Goal: Find specific page/section: Find specific page/section

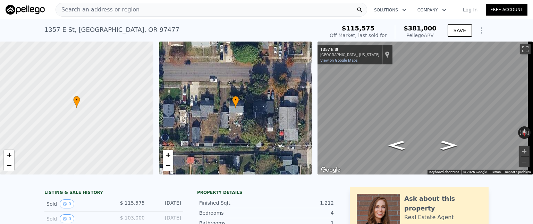
click at [134, 14] on div "Search an address or region" at bounding box center [210, 10] width 311 height 14
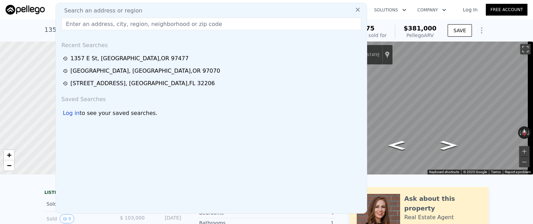
type input "[STREET_ADDRESS]"
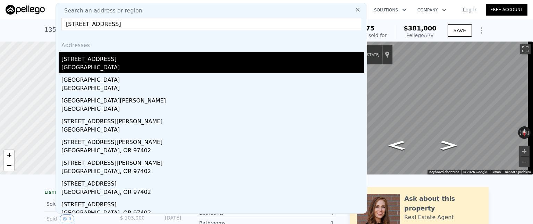
click at [142, 58] on div "[STREET_ADDRESS]" at bounding box center [212, 57] width 302 height 11
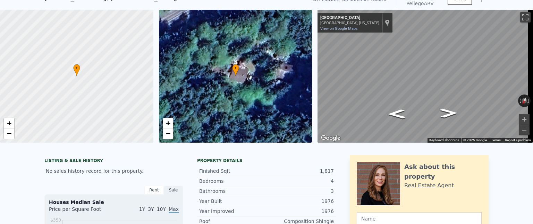
scroll to position [2, 0]
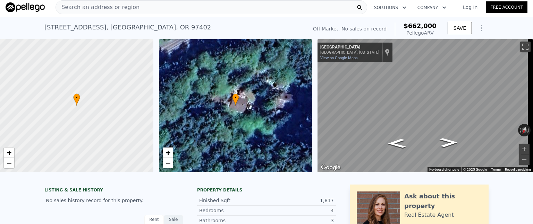
click at [256, 89] on div "• + −" at bounding box center [235, 105] width 153 height 133
click at [171, 165] on link "−" at bounding box center [168, 163] width 10 height 10
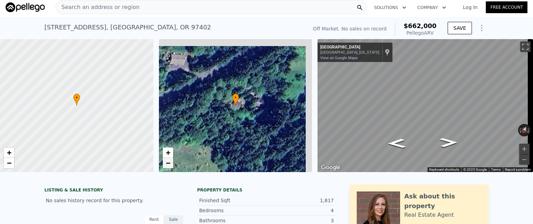
click at [171, 164] on link "−" at bounding box center [168, 163] width 10 height 10
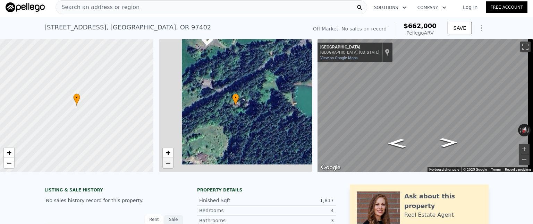
click at [171, 163] on link "−" at bounding box center [168, 163] width 10 height 10
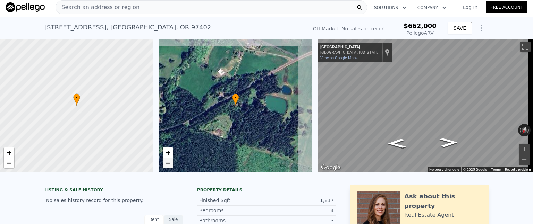
click at [171, 163] on link "−" at bounding box center [168, 163] width 10 height 10
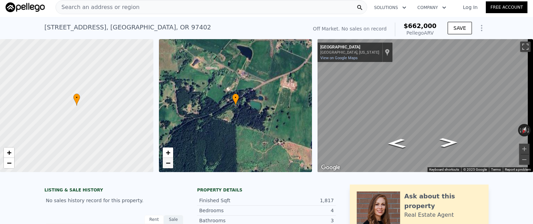
click at [171, 163] on link "−" at bounding box center [168, 163] width 10 height 10
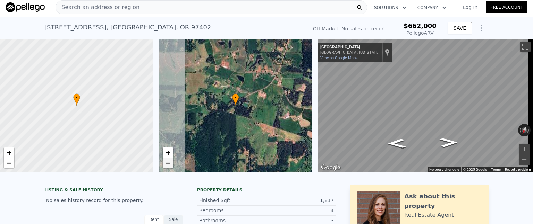
click at [171, 163] on link "−" at bounding box center [168, 163] width 10 height 10
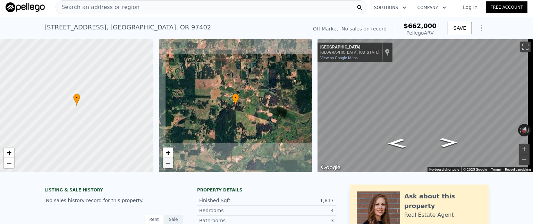
click at [171, 163] on link "−" at bounding box center [168, 163] width 10 height 10
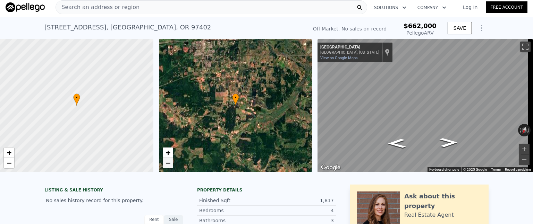
click at [171, 163] on link "−" at bounding box center [168, 163] width 10 height 10
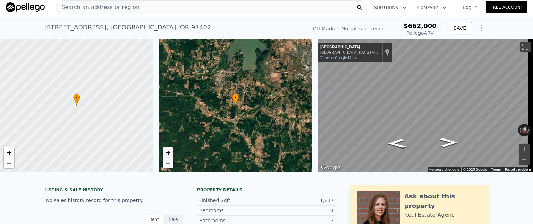
click at [168, 149] on span "+" at bounding box center [167, 152] width 5 height 9
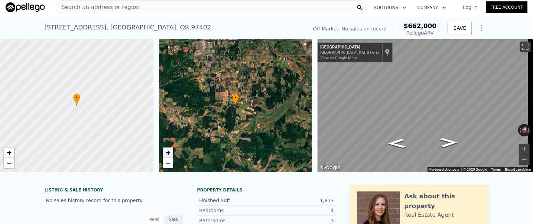
click at [168, 149] on span "+" at bounding box center [167, 152] width 5 height 9
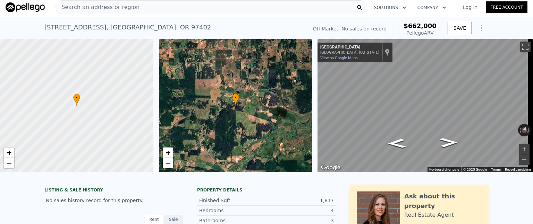
click at [203, 82] on div "• + −" at bounding box center [235, 105] width 153 height 133
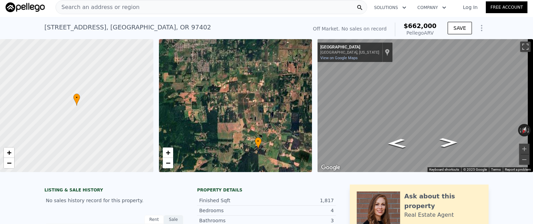
drag, startPoint x: 203, startPoint y: 82, endPoint x: 226, endPoint y: 140, distance: 62.7
click at [226, 140] on div "• + −" at bounding box center [235, 105] width 153 height 133
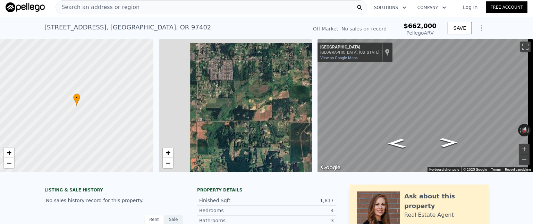
drag, startPoint x: 190, startPoint y: 101, endPoint x: 239, endPoint y: 159, distance: 75.6
click at [239, 159] on div "• + −" at bounding box center [235, 105] width 153 height 133
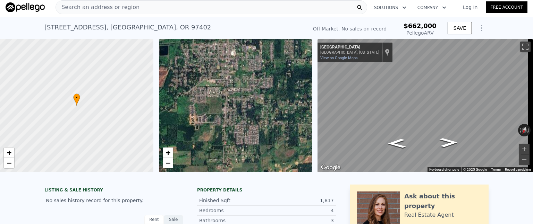
drag, startPoint x: 222, startPoint y: 100, endPoint x: 239, endPoint y: 154, distance: 56.3
click at [239, 154] on div "• + −" at bounding box center [235, 105] width 153 height 133
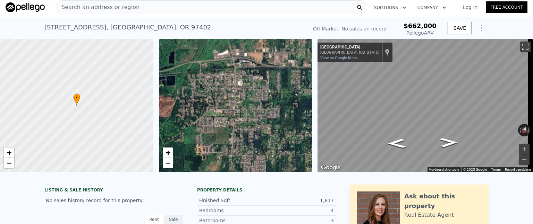
drag, startPoint x: 234, startPoint y: 117, endPoint x: 241, endPoint y: 147, distance: 31.0
click at [241, 147] on div "• + −" at bounding box center [235, 105] width 153 height 133
drag, startPoint x: 241, startPoint y: 147, endPoint x: 240, endPoint y: 143, distance: 3.6
click at [241, 147] on div "• + −" at bounding box center [235, 105] width 153 height 133
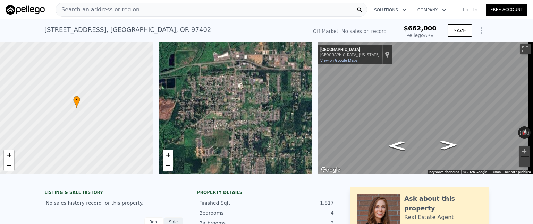
click at [295, 11] on div "Search an address or region" at bounding box center [210, 10] width 311 height 14
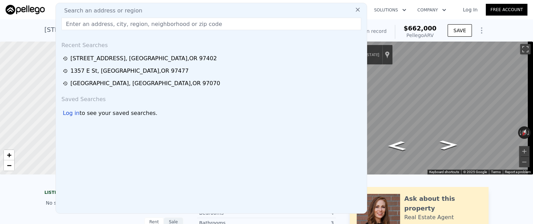
type input "[STREET_ADDRESS]"
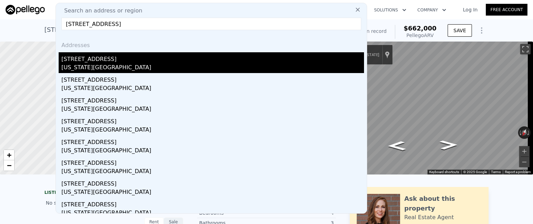
click at [159, 55] on div "[STREET_ADDRESS]" at bounding box center [212, 57] width 302 height 11
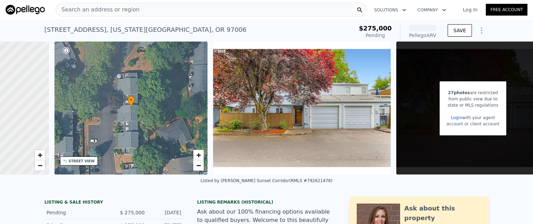
scroll to position [0, 132]
